Goal: Task Accomplishment & Management: Complete application form

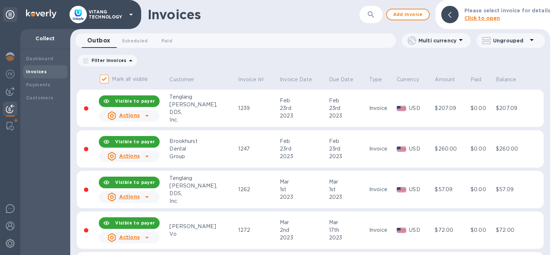
click at [477, 13] on b "Please select invoice for details" at bounding box center [508, 11] width 86 height 6
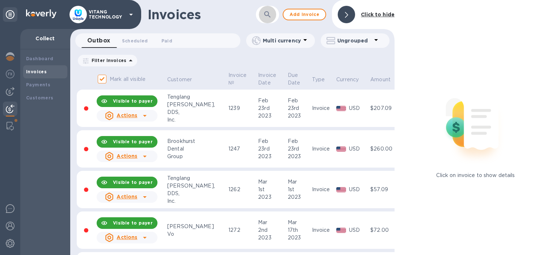
click at [271, 20] on button "button" at bounding box center [267, 14] width 17 height 17
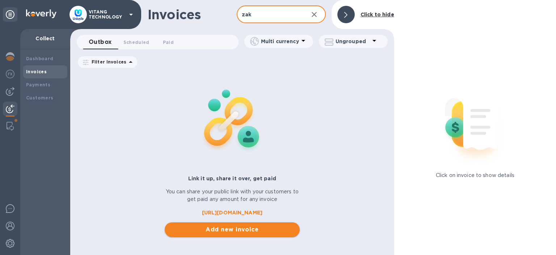
type input "zak"
click at [201, 229] on span "Add new invoice" at bounding box center [233, 229] width 124 height 9
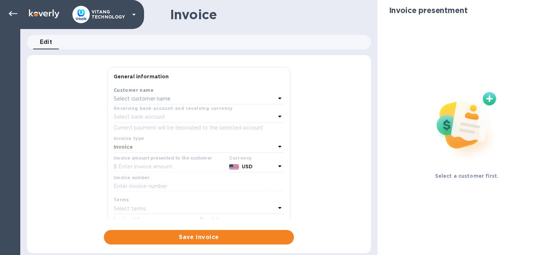
click at [161, 97] on p "Select customer name" at bounding box center [142, 99] width 57 height 8
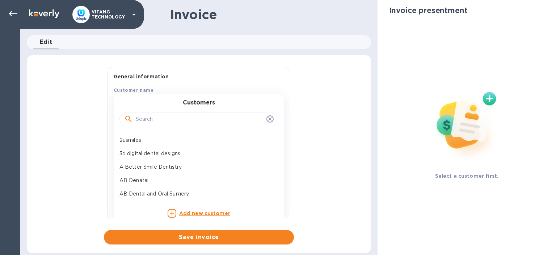
click at [171, 124] on input "text" at bounding box center [200, 119] width 128 height 11
type input "za"
click at [160, 141] on p "Zak Dental" at bounding box center [196, 140] width 153 height 8
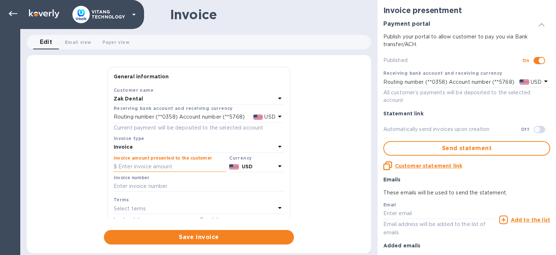
click at [142, 163] on input "text" at bounding box center [170, 166] width 113 height 11
type input "369.50"
click at [122, 182] on input "text" at bounding box center [199, 186] width 171 height 11
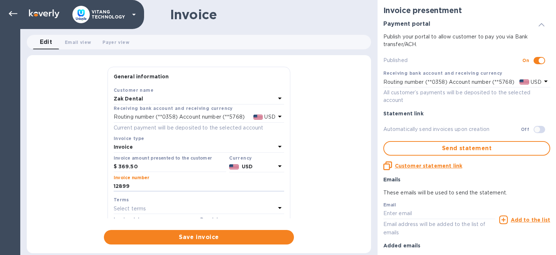
type input "12899"
click at [110, 158] on div "Save Customer name Zak Dental Receiving bank account and receiving currency Rou…" at bounding box center [199, 184] width 182 height 196
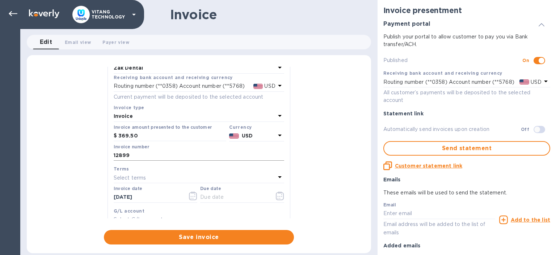
scroll to position [83, 0]
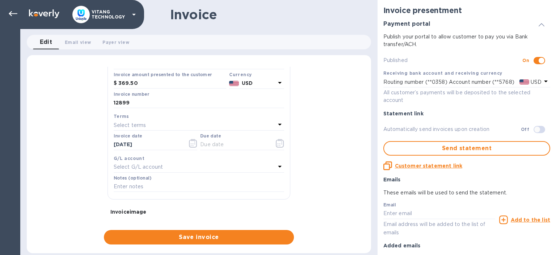
click at [180, 164] on div "Select G/L account" at bounding box center [195, 167] width 162 height 10
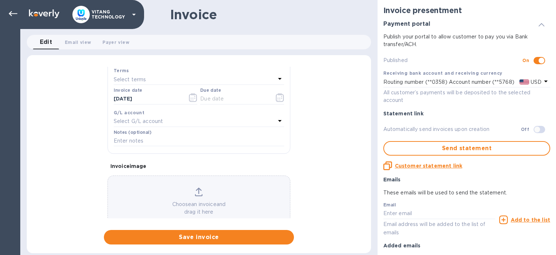
scroll to position [147, 0]
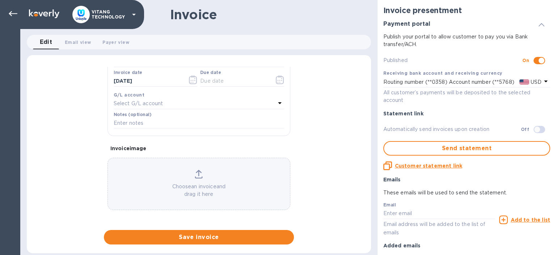
click at [182, 104] on div "Select G/L account" at bounding box center [195, 104] width 162 height 10
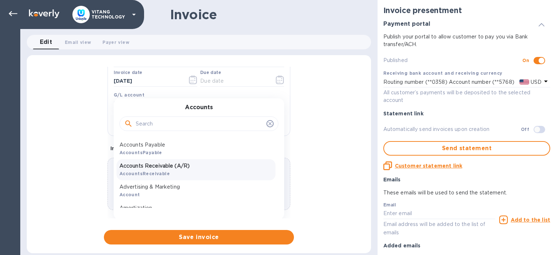
click at [159, 161] on div "Accounts Receivable (A/R) AccountsReceivable" at bounding box center [196, 169] width 159 height 21
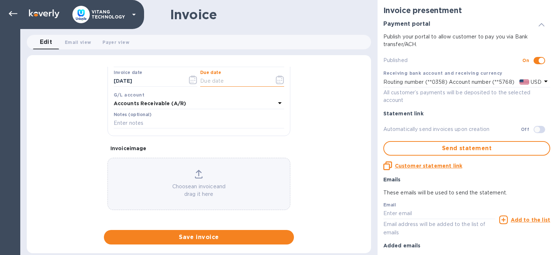
click at [242, 80] on input "text" at bounding box center [234, 81] width 68 height 11
click at [281, 85] on button "button" at bounding box center [280, 79] width 17 height 17
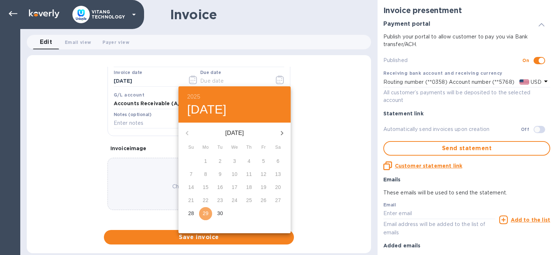
click at [207, 208] on button "29" at bounding box center [205, 213] width 13 height 13
type input "[DATE]"
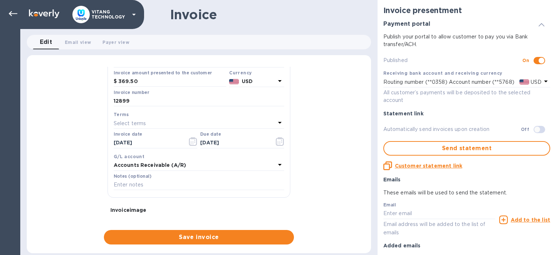
scroll to position [125, 0]
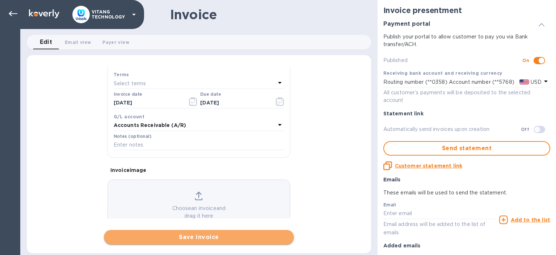
click at [224, 238] on span "Save invoice" at bounding box center [199, 237] width 179 height 9
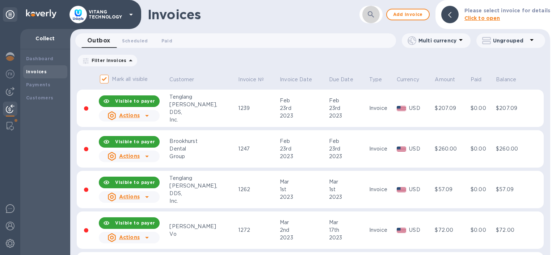
click at [370, 13] on button "button" at bounding box center [371, 14] width 17 height 17
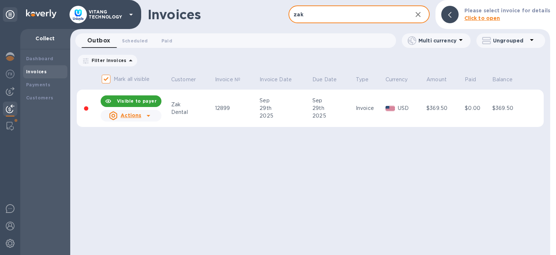
type input "zak"
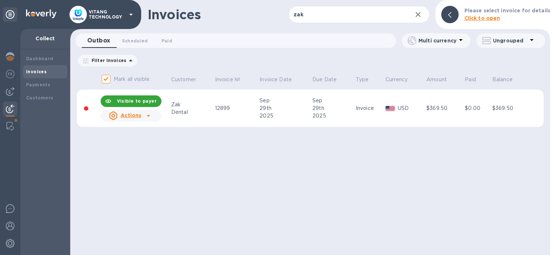
click at [135, 116] on u "Actions" at bounding box center [131, 115] width 21 height 6
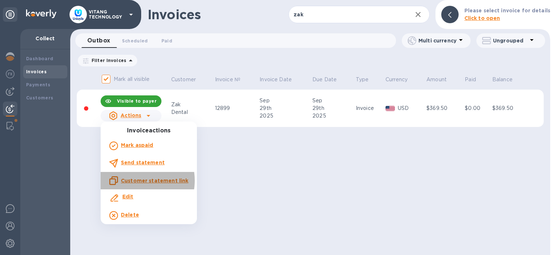
click at [132, 180] on u "Customer statement link" at bounding box center [154, 181] width 67 height 6
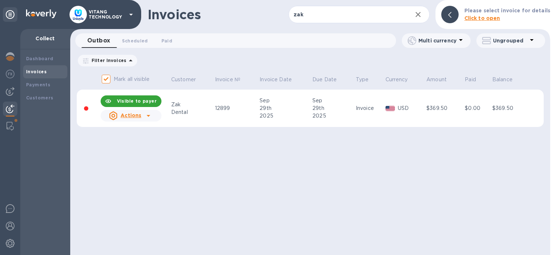
click at [152, 116] on icon at bounding box center [148, 115] width 9 height 9
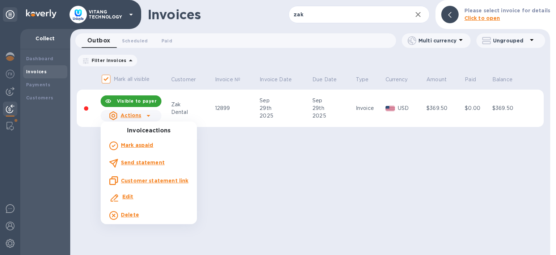
click at [133, 180] on u "Customer statement link" at bounding box center [154, 181] width 67 height 6
